Goal: Task Accomplishment & Management: Complete application form

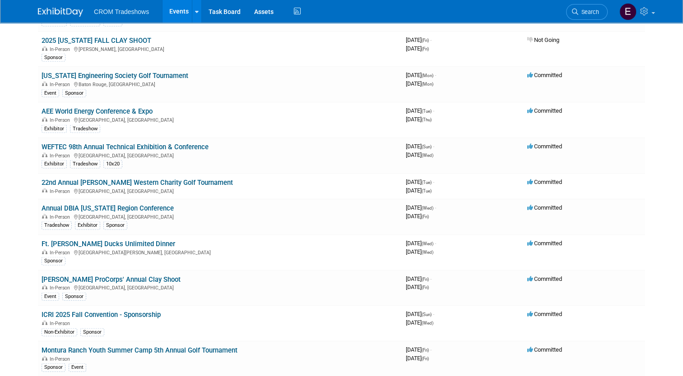
scroll to position [1828, 0]
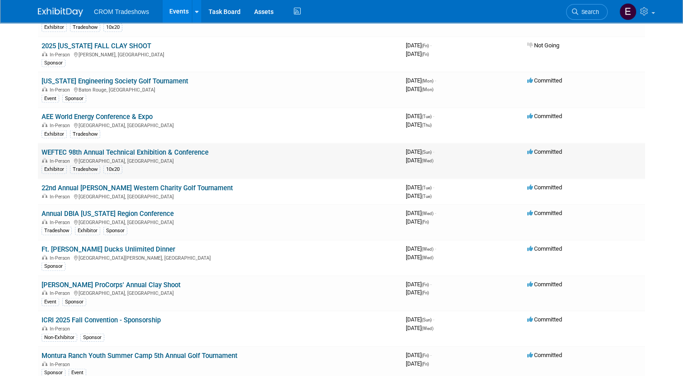
click at [181, 148] on link "WEFTEC 98th Annual Technical Exhibition & Conference" at bounding box center [125, 152] width 167 height 8
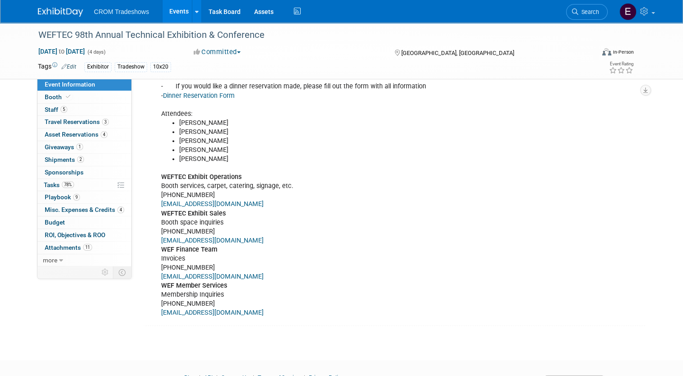
scroll to position [467, 0]
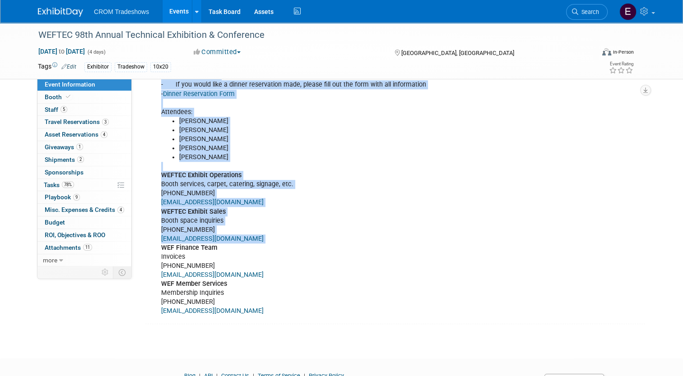
drag, startPoint x: 310, startPoint y: 244, endPoint x: 138, endPoint y: 132, distance: 204.9
click at [143, 132] on div "Event Notes: Edit *Will need to ship panels and tradeshow kit from HQ Pre-WEFTE…" at bounding box center [394, 125] width 502 height 397
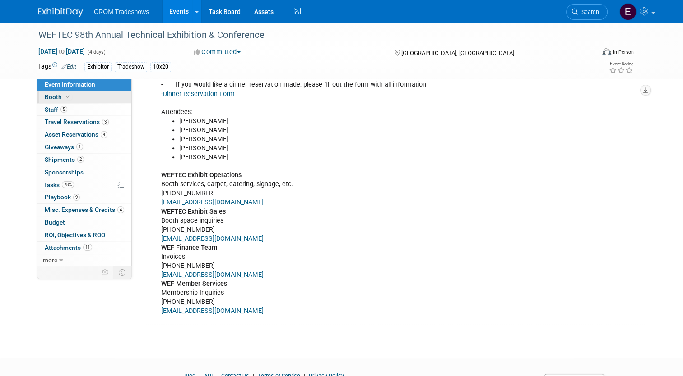
click at [69, 96] on link "Booth" at bounding box center [84, 97] width 94 height 12
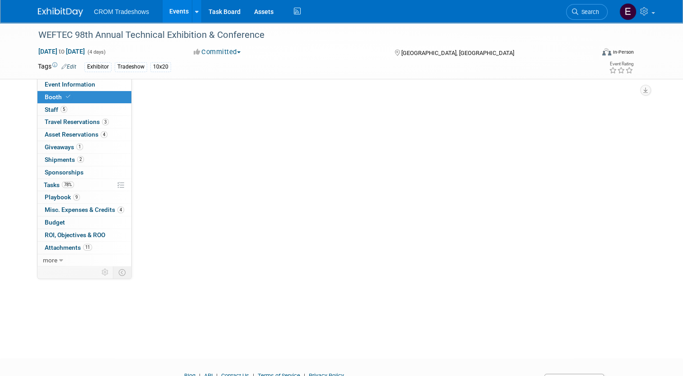
scroll to position [0, 0]
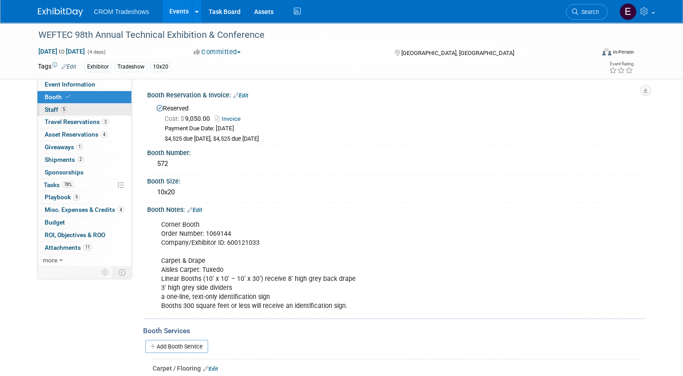
click at [85, 109] on link "5 Staff 5" at bounding box center [84, 110] width 94 height 12
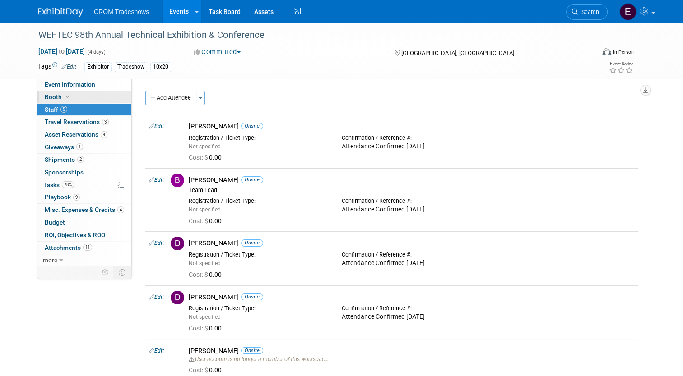
click at [84, 100] on link "Booth" at bounding box center [84, 97] width 94 height 12
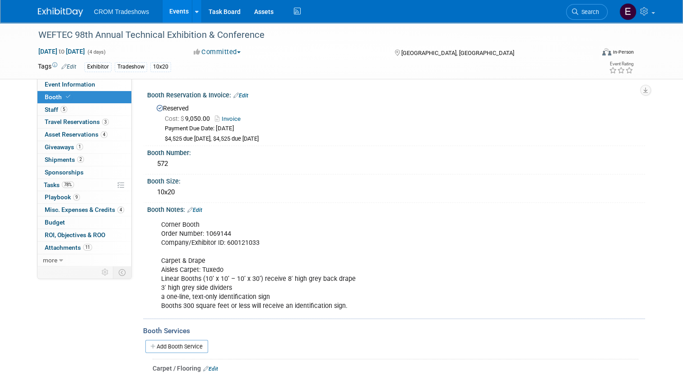
click at [250, 105] on div "Reserved Cost: $ 9,050.00 Invoice Payment Due Date: Jan 31, 2025 $4,525 due 1/3…" at bounding box center [396, 123] width 484 height 42
click at [182, 9] on link "Events" at bounding box center [178, 11] width 33 height 23
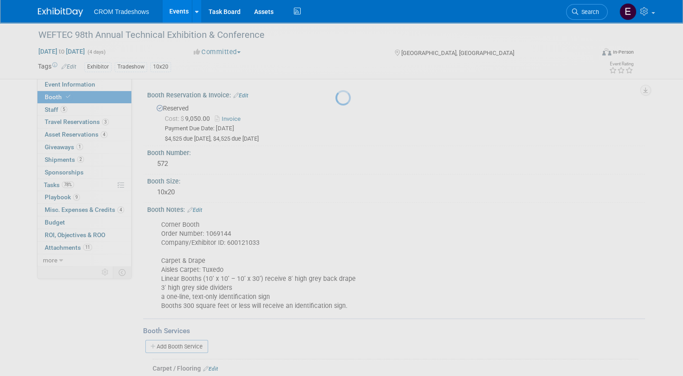
click at [335, 101] on div at bounding box center [341, 188] width 13 height 376
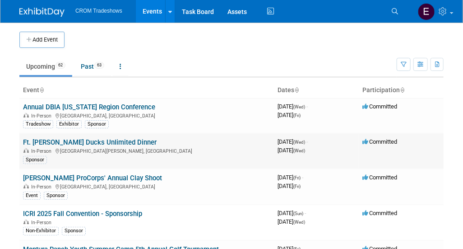
click at [117, 145] on link "Ft. [PERSON_NAME] Ducks Unlimited Dinner" at bounding box center [90, 142] width 134 height 8
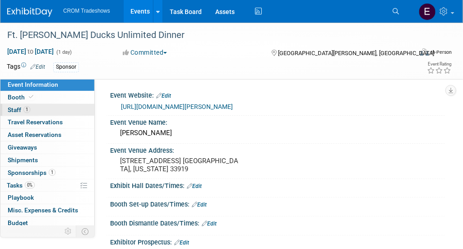
click at [49, 108] on link "1 Staff 1" at bounding box center [47, 110] width 94 height 12
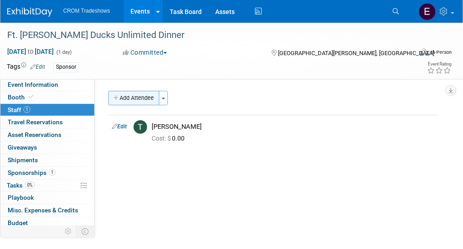
click at [140, 99] on button "Add Attendee" at bounding box center [133, 98] width 51 height 14
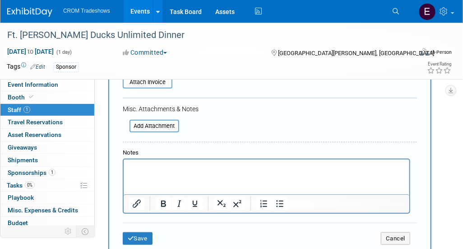
scroll to position [191, 0]
click at [179, 171] on html at bounding box center [266, 165] width 286 height 13
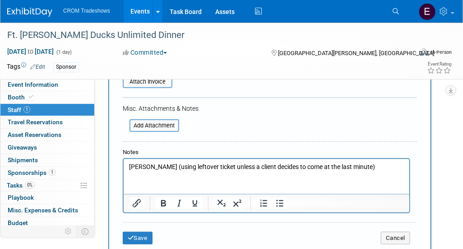
click at [129, 166] on p "Jessica Williams (using leftover ticket unless a client decides to come at the …" at bounding box center [266, 166] width 275 height 9
click at [277, 200] on icon "Bullet list" at bounding box center [280, 203] width 7 height 7
click at [404, 166] on li "Jessica Williams (using leftover ticket unless a client decides to come at the …" at bounding box center [275, 166] width 257 height 9
click at [147, 169] on li "Jessica Williams (using leftover ticket unless a client decides to come at the …" at bounding box center [275, 166] width 257 height 9
click at [276, 202] on icon "Bullet list" at bounding box center [279, 203] width 11 height 11
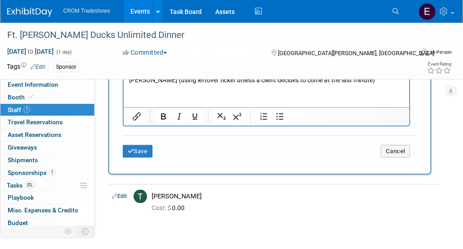
scroll to position [278, 0]
click at [144, 154] on button "Save" at bounding box center [138, 151] width 30 height 13
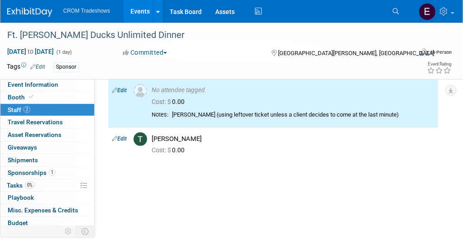
scroll to position [0, 0]
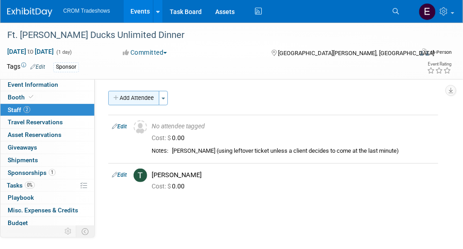
click at [139, 97] on button "Add Attendee" at bounding box center [133, 98] width 51 height 14
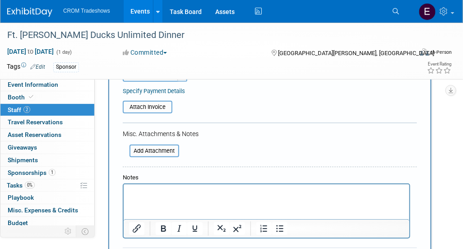
scroll to position [175, 0]
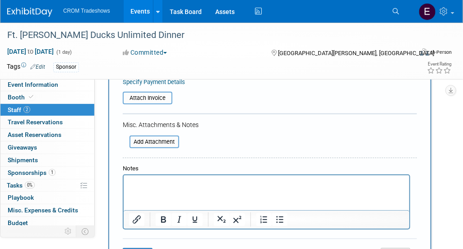
click at [180, 187] on html at bounding box center [266, 181] width 286 height 13
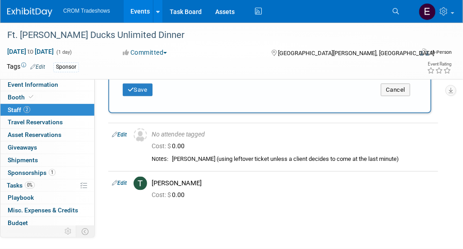
scroll to position [330, 0]
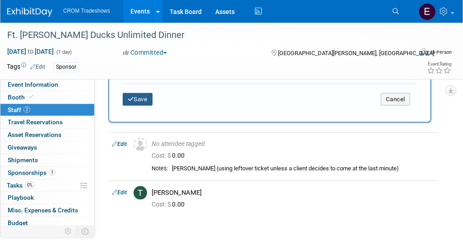
click at [141, 99] on button "Save" at bounding box center [138, 99] width 30 height 13
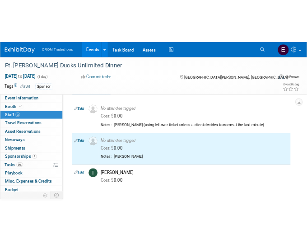
scroll to position [0, 0]
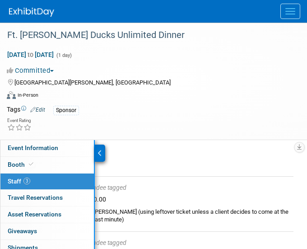
click at [103, 152] on div at bounding box center [100, 152] width 10 height 17
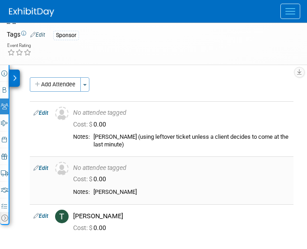
scroll to position [74, 0]
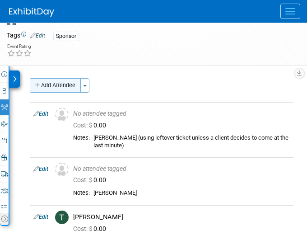
click at [58, 80] on button "Add Attendee" at bounding box center [55, 85] width 51 height 14
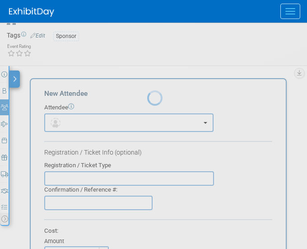
scroll to position [0, 0]
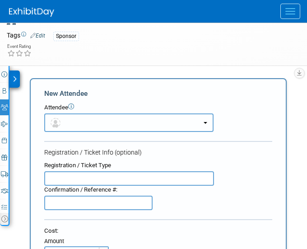
click at [76, 123] on button "button" at bounding box center [128, 122] width 169 height 18
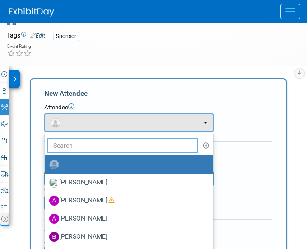
click at [85, 144] on input "text" at bounding box center [122, 145] width 151 height 15
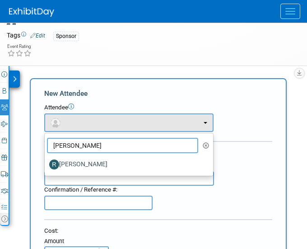
type input "ryan"
click at [83, 158] on label "Ryan Speir" at bounding box center [126, 164] width 155 height 14
click at [46, 160] on input "Ryan Speir" at bounding box center [43, 163] width 6 height 6
select select "7521c9b1-e00f-4e9c-b5f5-9e977a7fac07"
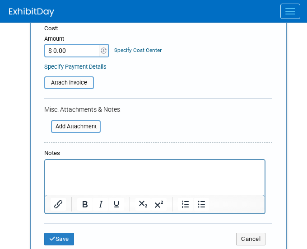
scroll to position [334, 0]
click at [62, 238] on button "Save" at bounding box center [59, 238] width 30 height 13
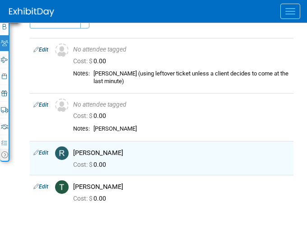
scroll to position [137, 0]
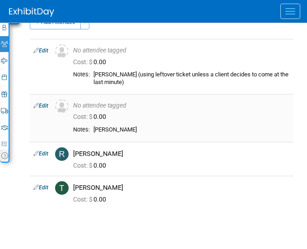
click at [43, 102] on link "Edit" at bounding box center [40, 105] width 15 height 6
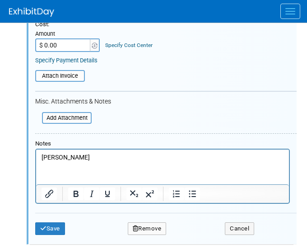
scroll to position [334, 0]
click at [107, 161] on p "Ryan Speir" at bounding box center [163, 157] width 242 height 9
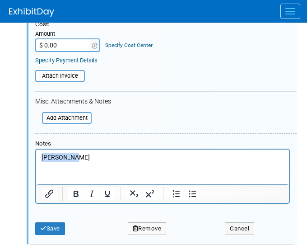
click at [107, 161] on p "Ryan Speir" at bounding box center [163, 157] width 242 height 9
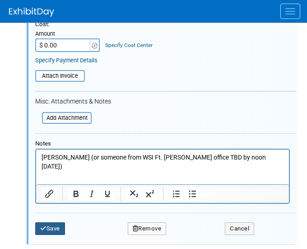
click at [36, 227] on button "Save" at bounding box center [50, 228] width 30 height 13
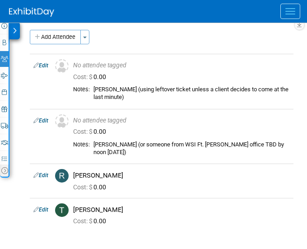
scroll to position [116, 0]
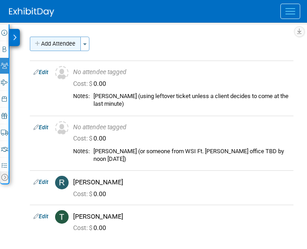
click at [61, 48] on button "Add Attendee" at bounding box center [55, 44] width 51 height 14
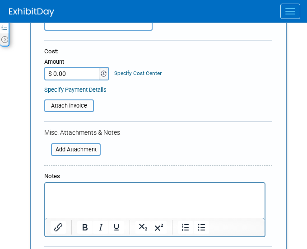
scroll to position [255, 0]
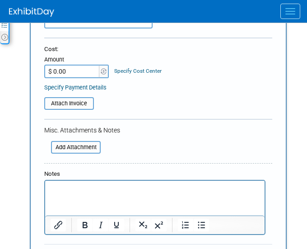
click at [110, 193] on html at bounding box center [154, 186] width 219 height 13
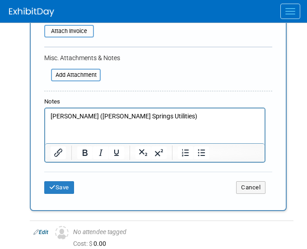
scroll to position [347, 0]
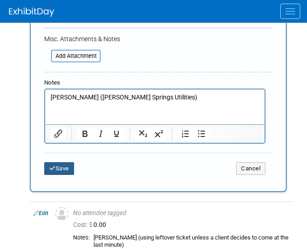
click at [56, 166] on button "Save" at bounding box center [59, 168] width 30 height 13
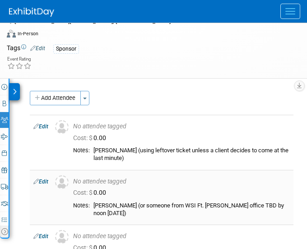
scroll to position [61, 0]
click at [66, 100] on button "Add Attendee" at bounding box center [55, 98] width 51 height 14
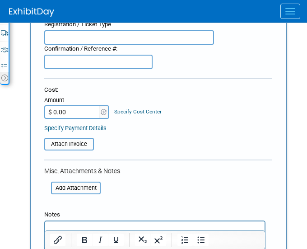
scroll to position [320, 0]
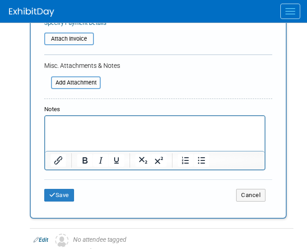
click at [78, 129] on html at bounding box center [154, 122] width 219 height 13
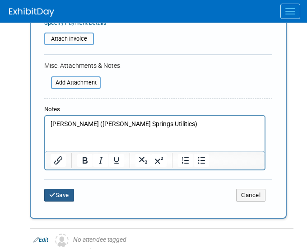
click at [70, 196] on button "Save" at bounding box center [59, 195] width 30 height 13
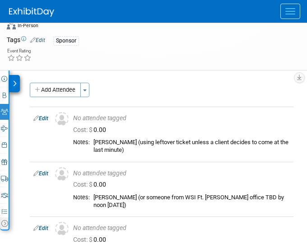
scroll to position [66, 0]
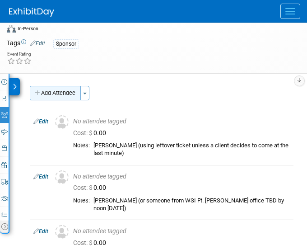
click at [63, 91] on button "Add Attendee" at bounding box center [55, 93] width 51 height 14
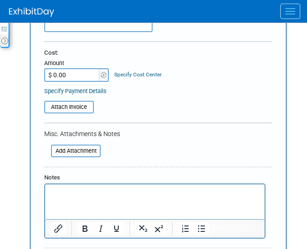
scroll to position [254, 0]
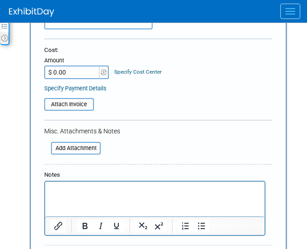
click at [170, 190] on p "Rich Text Area. Press ALT-0 for help." at bounding box center [155, 189] width 209 height 9
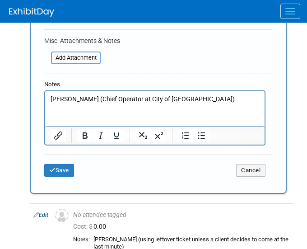
scroll to position [345, 0]
click at [56, 164] on button "Save" at bounding box center [59, 170] width 30 height 13
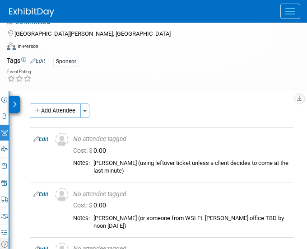
scroll to position [45, 0]
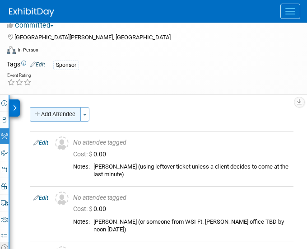
click at [60, 114] on button "Add Attendee" at bounding box center [55, 114] width 51 height 14
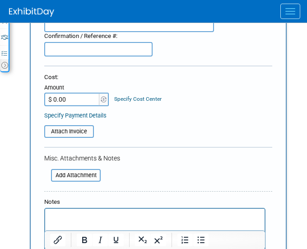
scroll to position [227, 0]
click at [157, 212] on p "Rich Text Area. Press ALT-0 for help." at bounding box center [155, 216] width 209 height 9
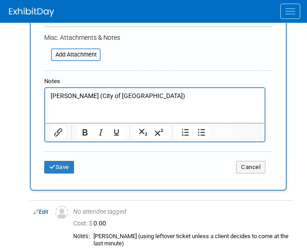
scroll to position [361, 0]
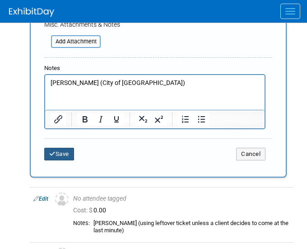
click at [60, 148] on button "Save" at bounding box center [59, 154] width 30 height 13
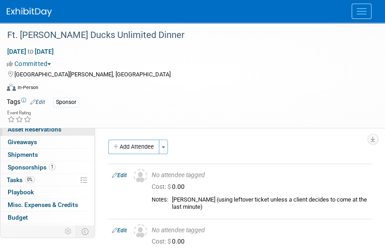
scroll to position [56, 0]
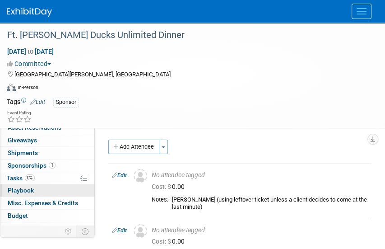
click at [63, 185] on link "0 Playbook 0" at bounding box center [47, 190] width 94 height 12
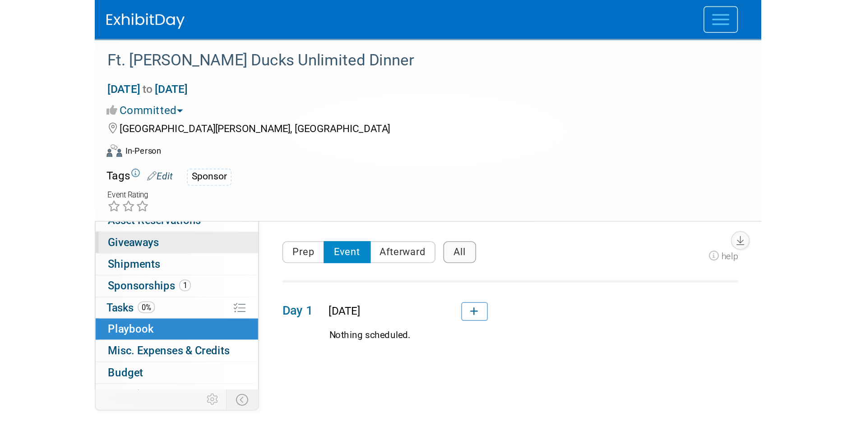
scroll to position [0, 0]
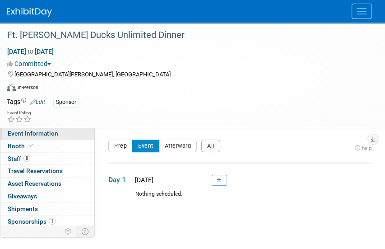
click at [40, 137] on span "Event Information" at bounding box center [33, 132] width 51 height 7
